Goal: Book appointment/travel/reservation: Book appointment/travel/reservation

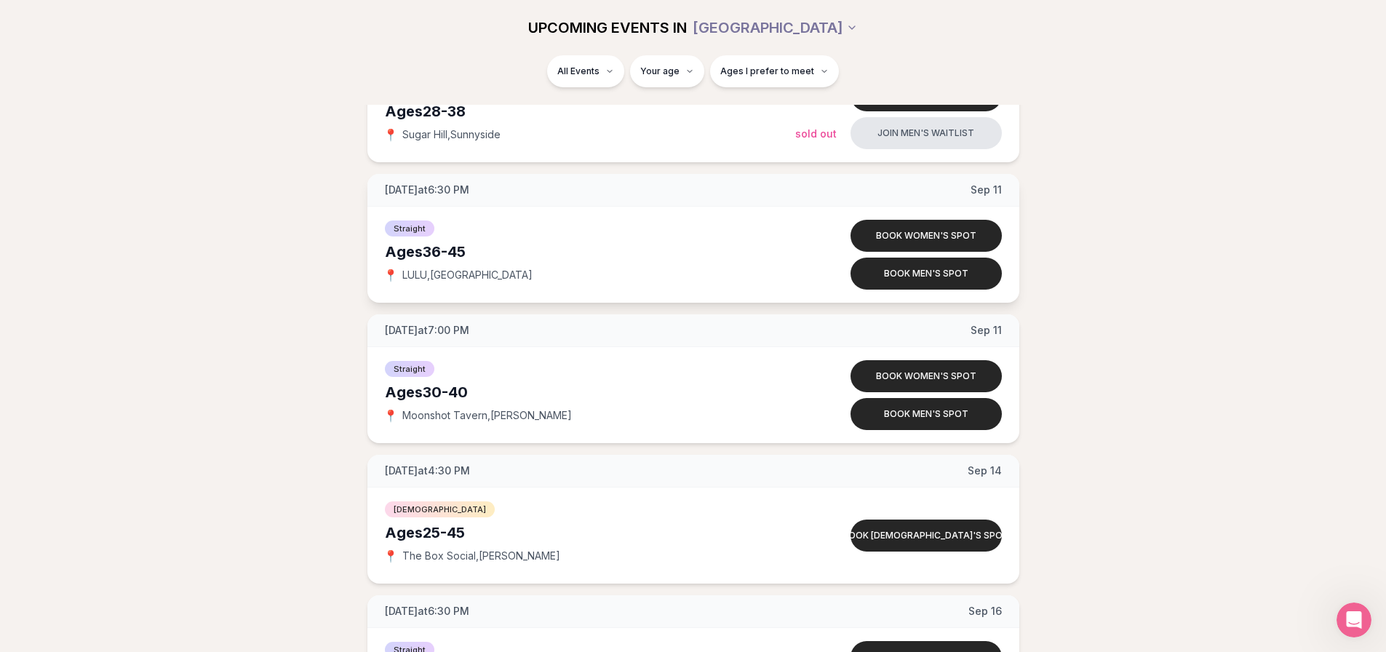
scroll to position [3484, 0]
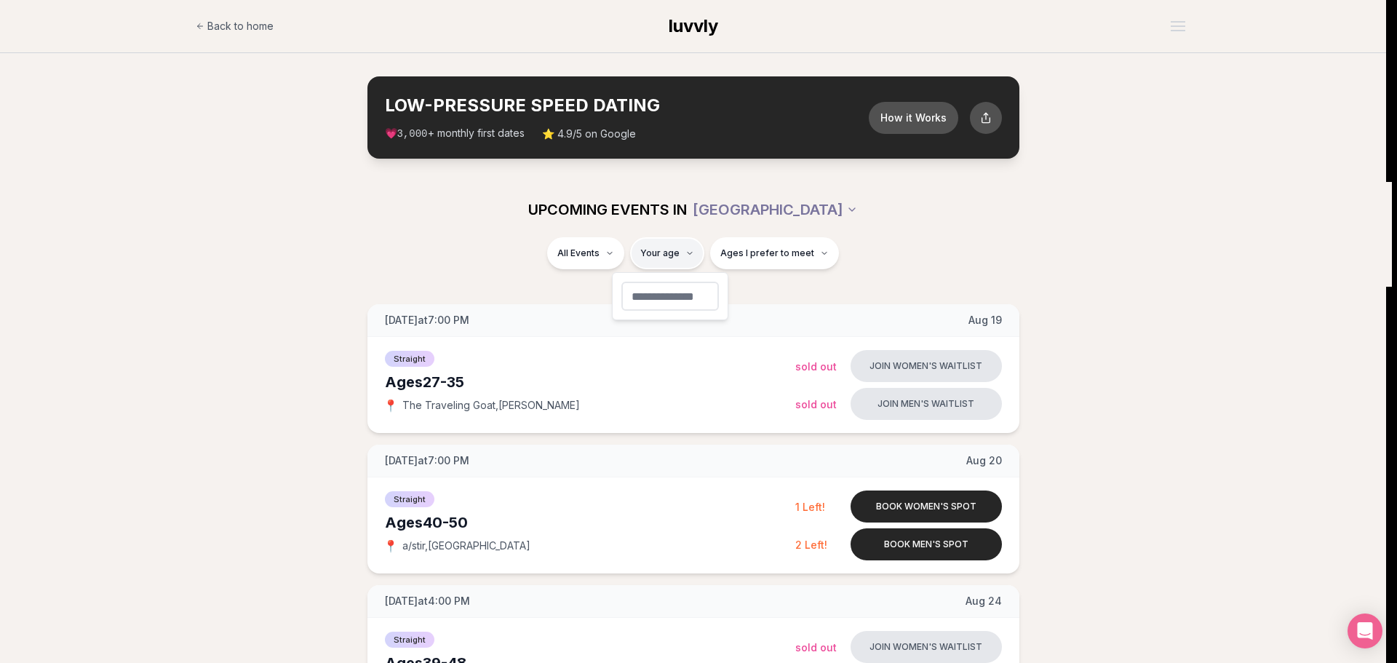
type input "**"
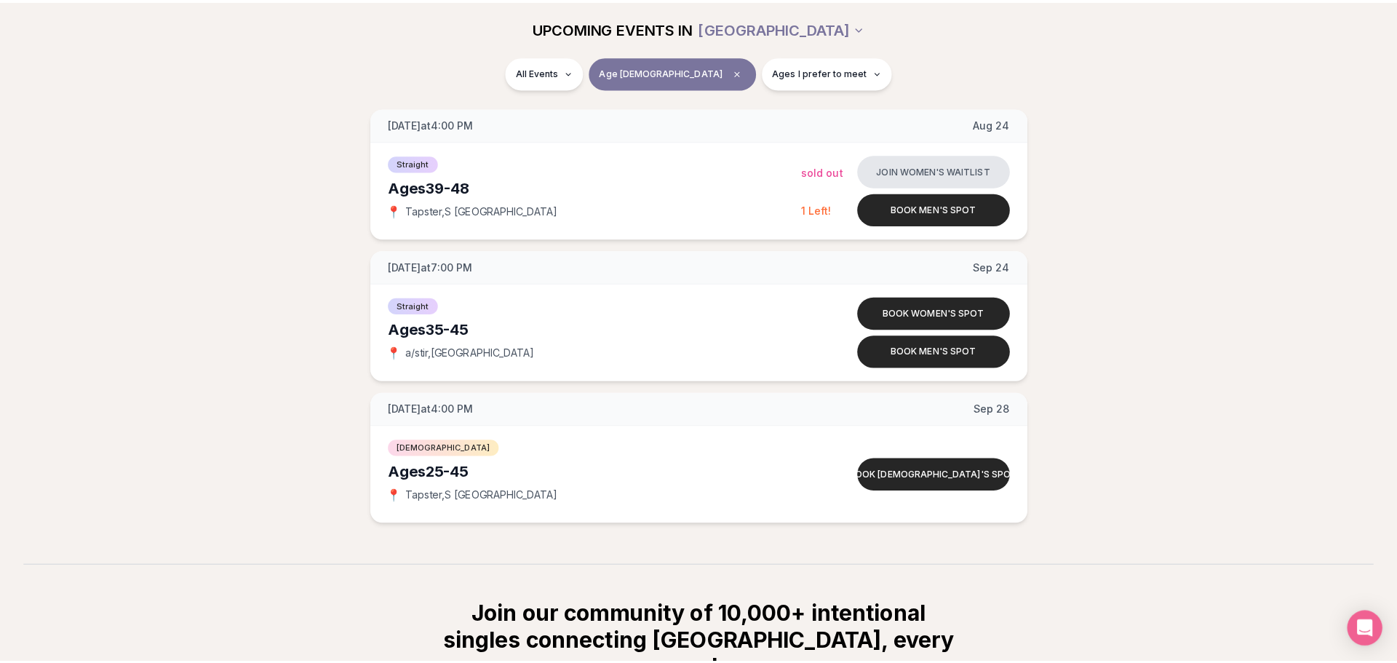
scroll to position [73, 0]
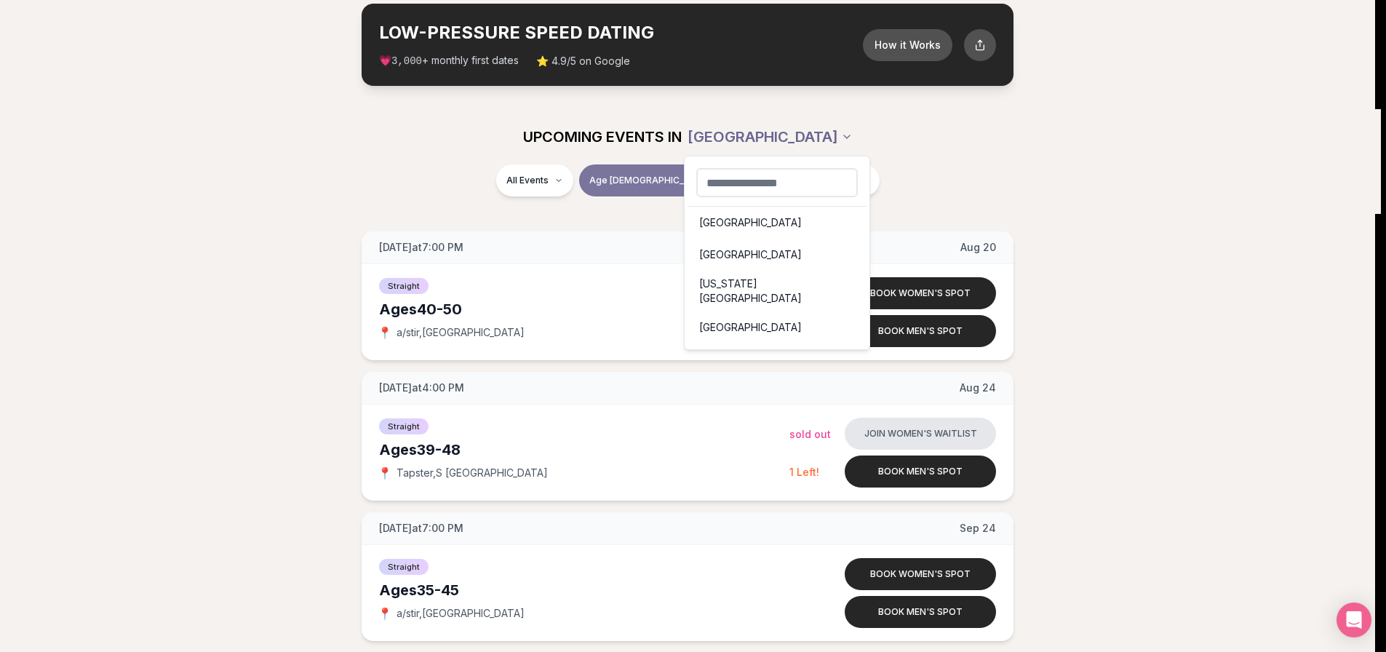
click at [762, 132] on html "Back to home luvvly LOW-PRESSURE SPEED DATING How it Works 💗 3,000 + monthly fi…" at bounding box center [693, 556] width 1386 height 1258
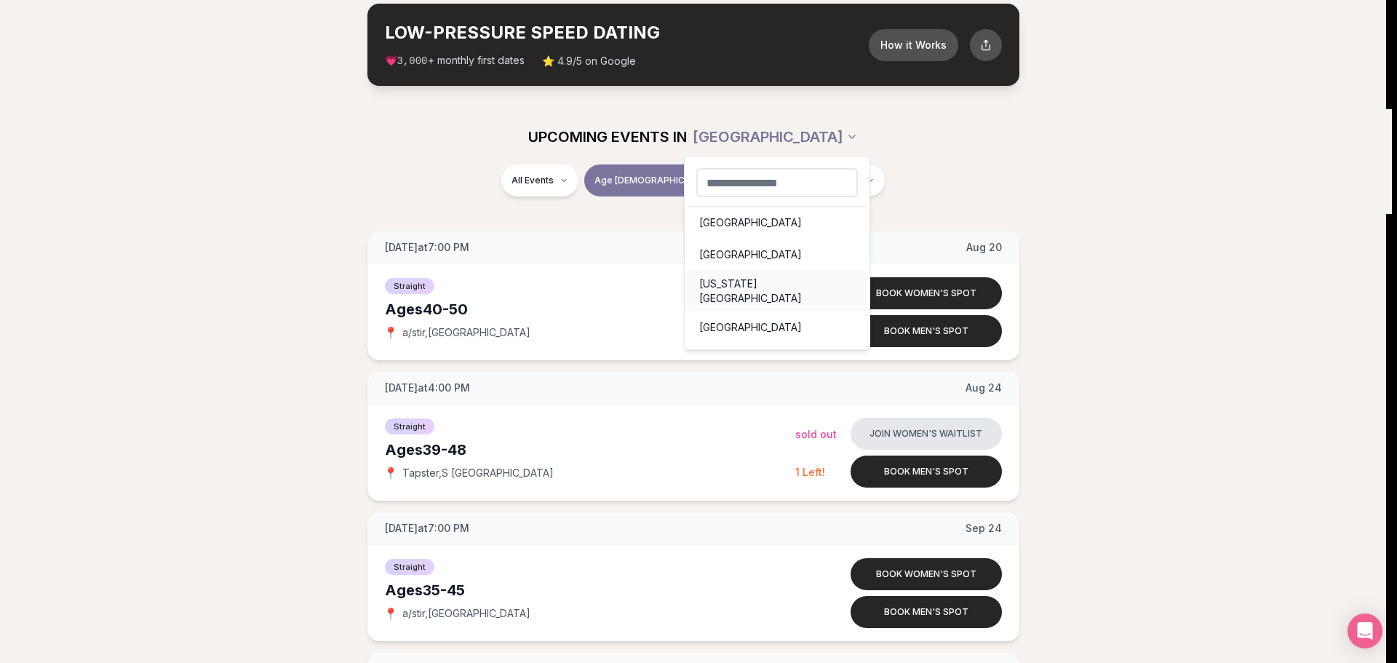
click at [735, 285] on div "New York City" at bounding box center [776, 291] width 179 height 41
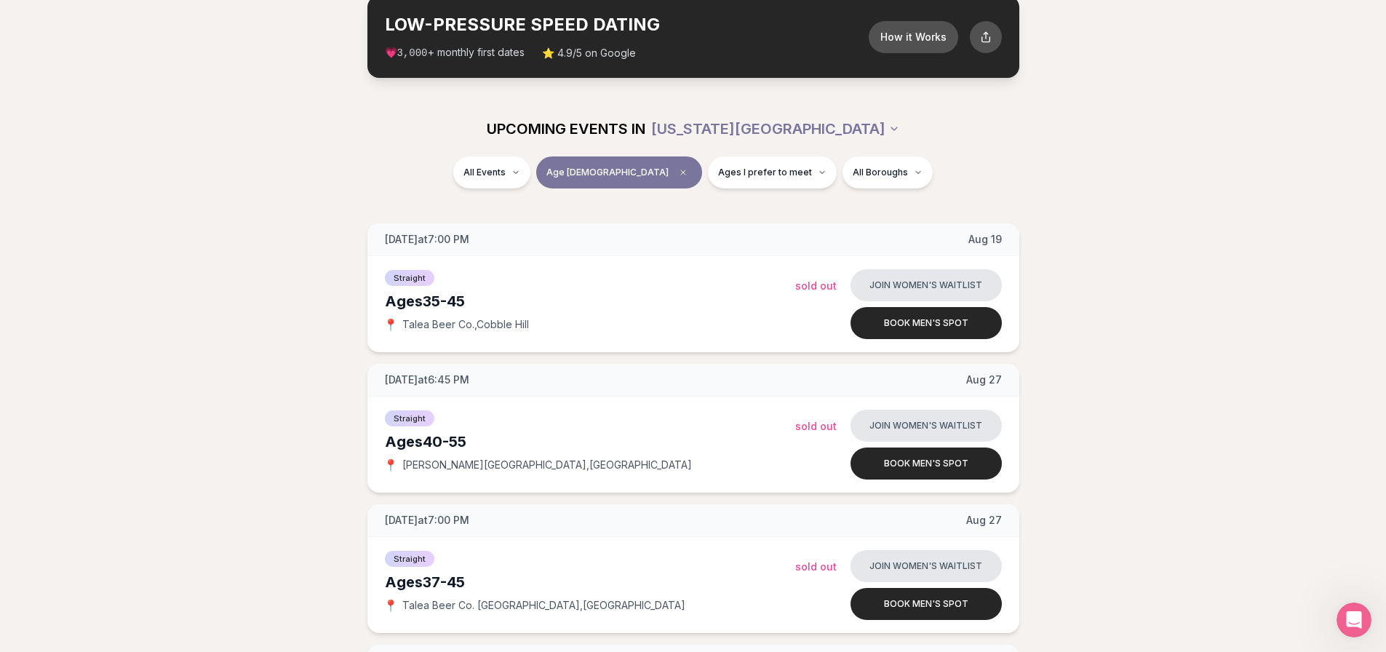
scroll to position [73, 0]
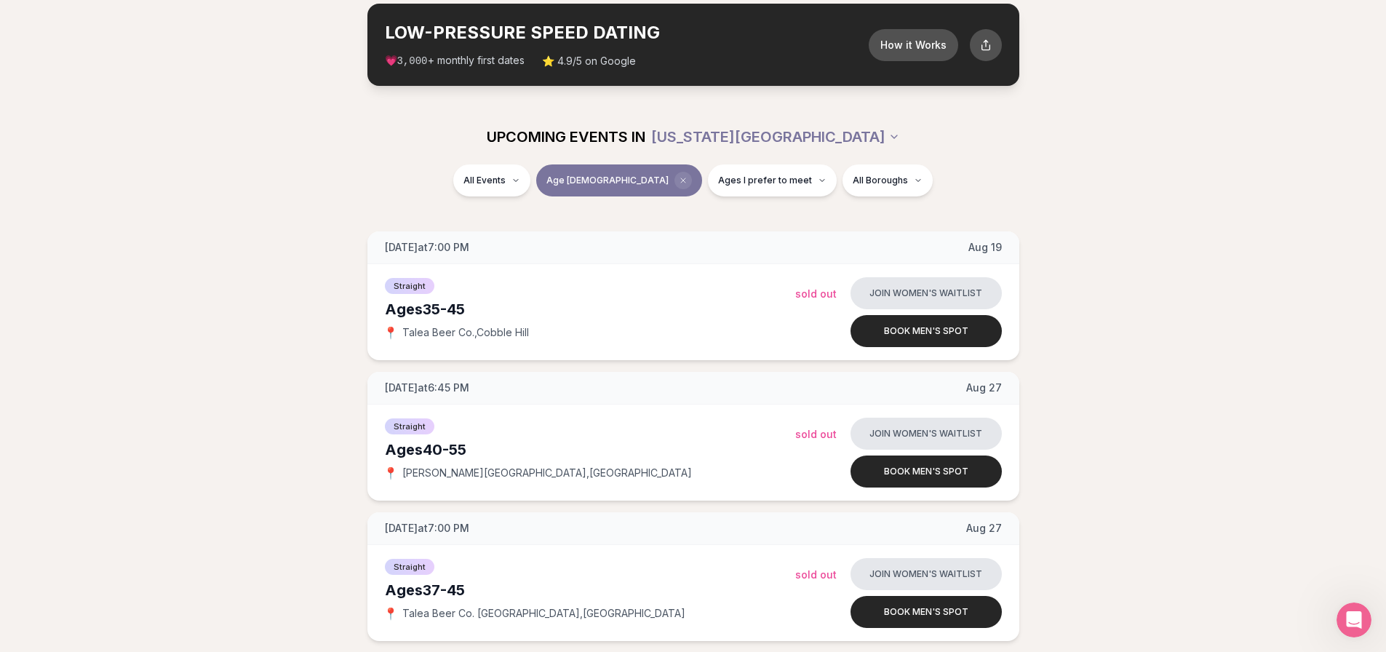
click at [679, 178] on icon "Clear age" at bounding box center [683, 180] width 9 height 9
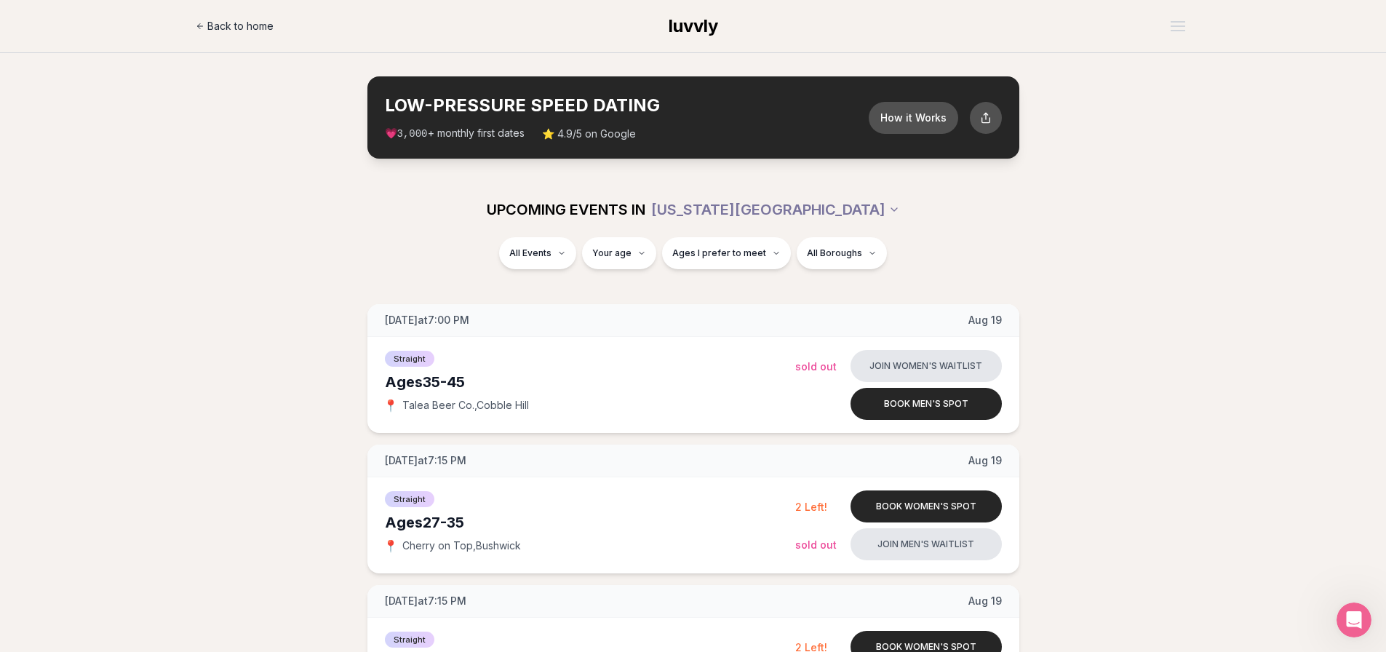
click at [234, 29] on span "Back to home" at bounding box center [240, 26] width 66 height 15
